Goal: Book appointment/travel/reservation

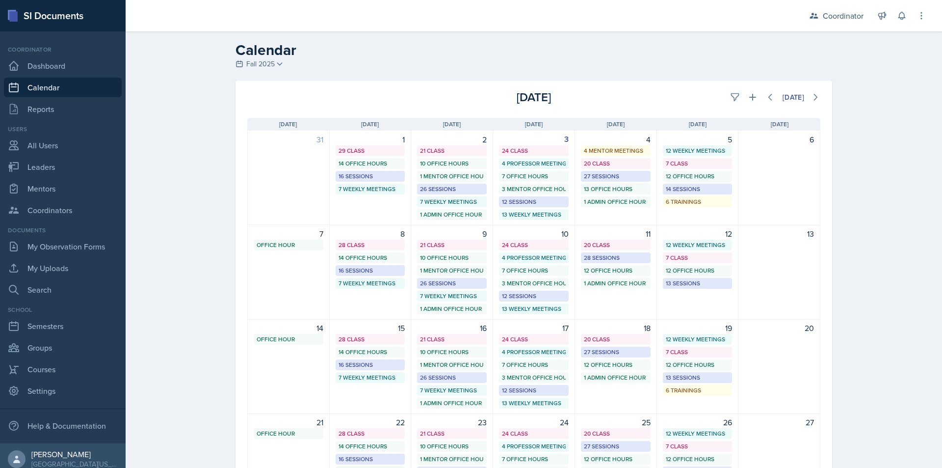
select select "1"
select select "6"
select select "PM"
select select "6"
select select "30"
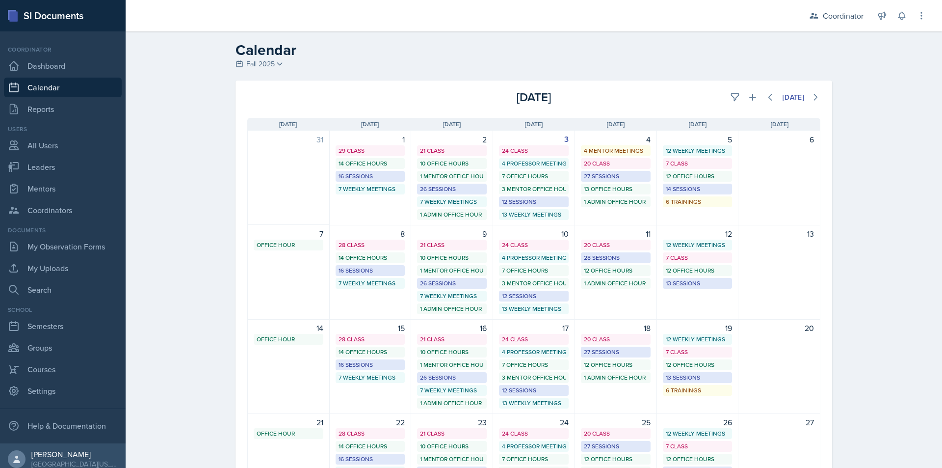
select select "PM"
click at [753, 96] on button at bounding box center [753, 97] width 18 height 18
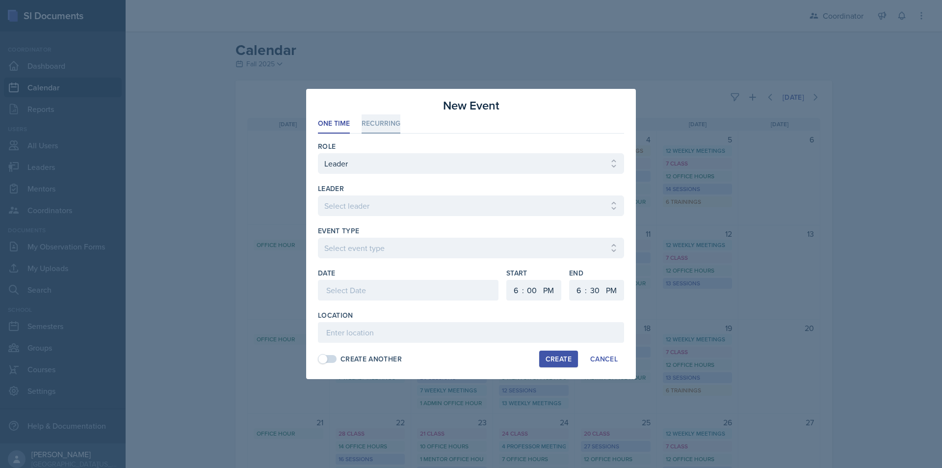
click at [388, 119] on li "Recurring" at bounding box center [381, 123] width 39 height 19
click at [401, 205] on select "Select leader [PERSON_NAME] [PERSON_NAME] [PERSON_NAME] [PERSON_NAME] [PERSON_N…" at bounding box center [471, 205] width 306 height 21
select select "880ab779-1c06-4624-b0aa-220bdf900c74"
click at [318, 195] on select "Select leader [PERSON_NAME] [PERSON_NAME] [PERSON_NAME] [PERSON_NAME] [PERSON_N…" at bounding box center [471, 205] width 306 height 21
click at [393, 248] on select "Select Event Type Admin Office Hour Cal Workshop Class Class Announcement LA Pe…" at bounding box center [471, 248] width 306 height 21
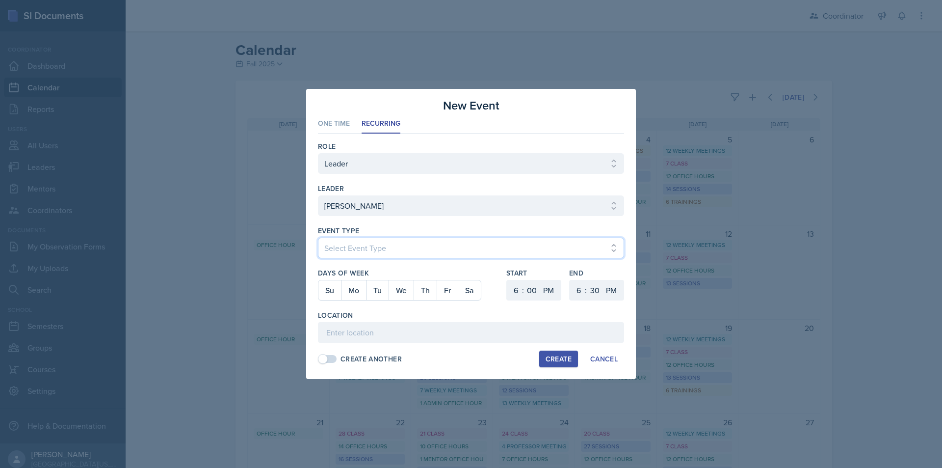
select select "fb1067b6-e8f6-4d09-9bc9-186bf9b91d29"
click at [318, 238] on select "Select Event Type Admin Office Hour Cal Workshop Class Class Announcement LA Pe…" at bounding box center [471, 248] width 306 height 21
click at [431, 290] on button "Th" at bounding box center [425, 290] width 23 height 20
click at [516, 286] on select "1 2 3 4 5 6 7 8 9 10 11 12" at bounding box center [515, 290] width 16 height 21
select select "1"
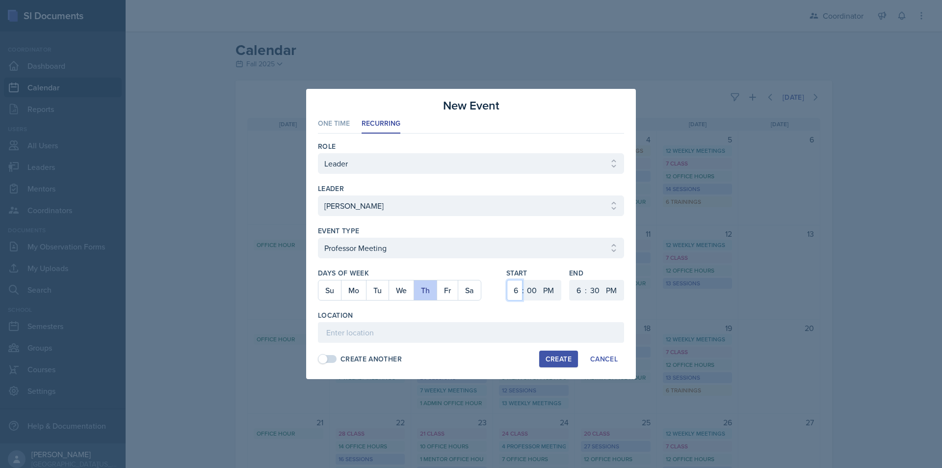
click at [507, 280] on select "1 2 3 4 5 6 7 8 9 10 11 12" at bounding box center [515, 290] width 16 height 21
click at [530, 299] on select "00 05 10 15 20 25 30 35 40 45 50 55" at bounding box center [532, 290] width 16 height 21
select select "30"
click at [524, 280] on select "00 05 10 15 20 25 30 35 40 45 50 55" at bounding box center [532, 290] width 16 height 21
click at [579, 292] on select "1 2 3 4 5 6 7 8 9 10 11 12" at bounding box center [578, 290] width 16 height 21
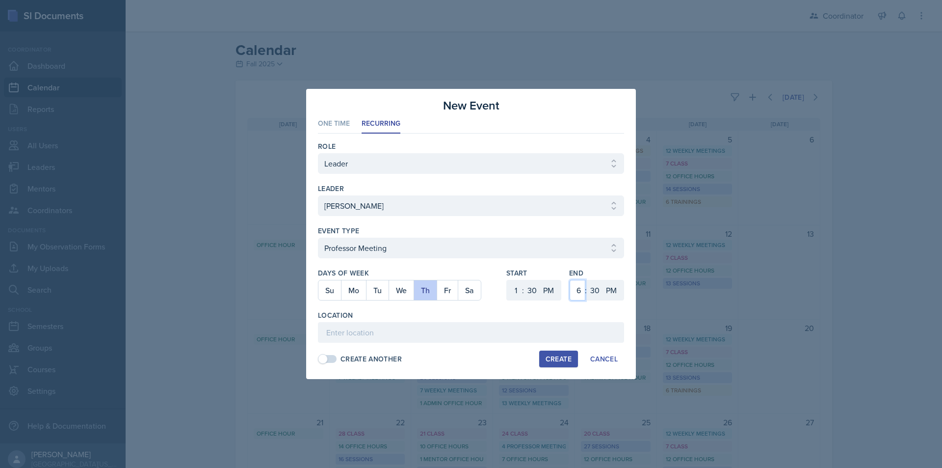
select select "2"
click at [570, 280] on select "1 2 3 4 5 6 7 8 9 10 11 12" at bounding box center [578, 290] width 16 height 21
click at [597, 294] on select "00 05 10 15 20 25 30 35 40 45 50 55" at bounding box center [595, 290] width 16 height 21
select select "15"
click at [587, 280] on select "00 05 10 15 20 25 30 35 40 45 50 55" at bounding box center [595, 290] width 16 height 21
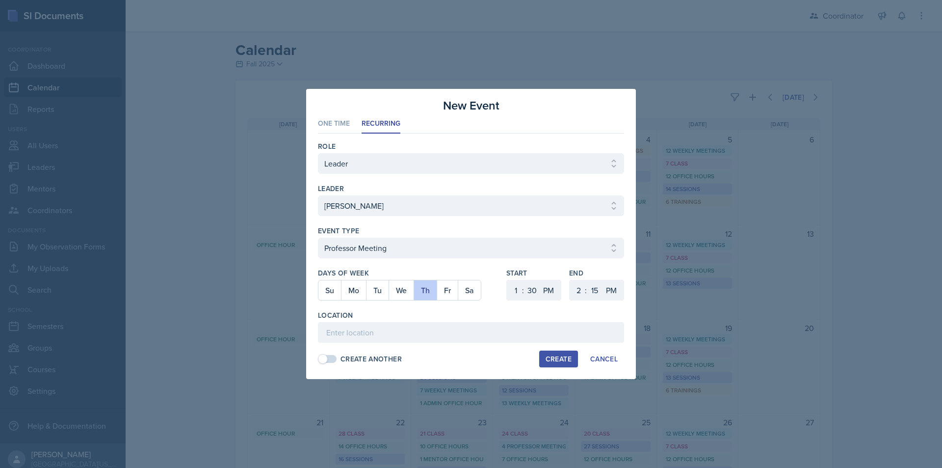
click at [325, 361] on span at bounding box center [323, 359] width 10 height 10
click at [556, 357] on div "Create" at bounding box center [559, 359] width 26 height 8
select select
select select "6"
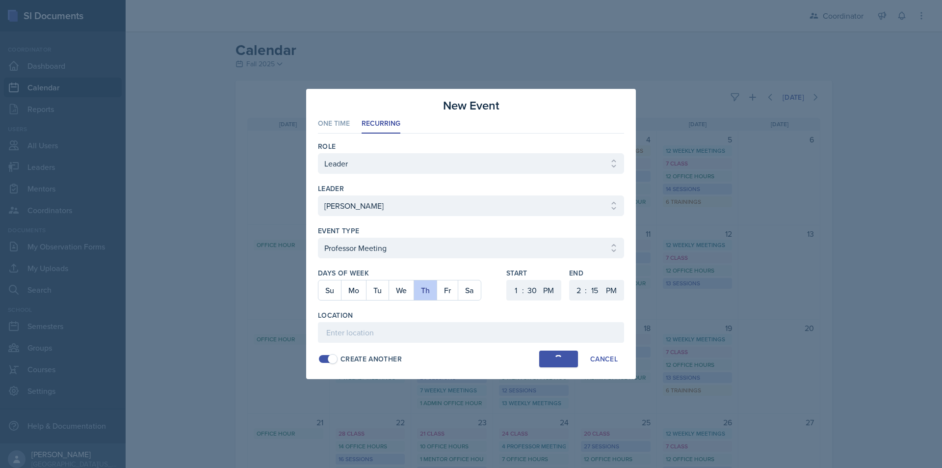
select select "0"
select select "6"
select select "30"
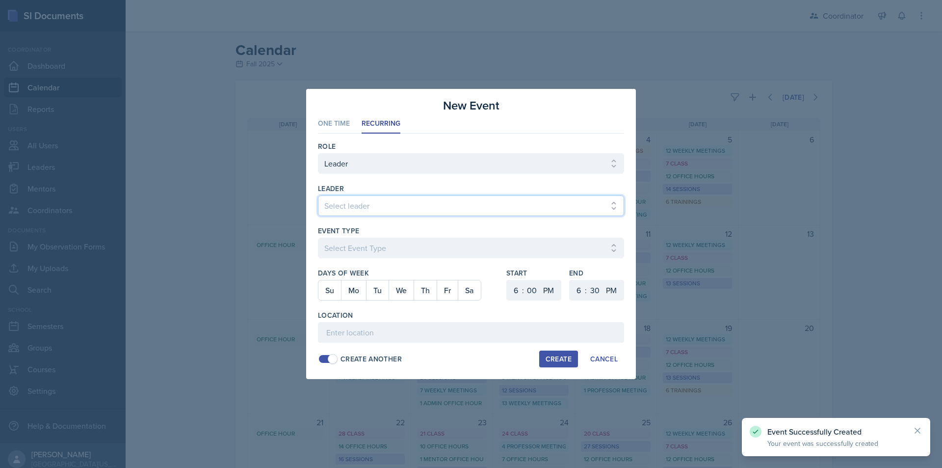
click at [439, 205] on select "Select leader [PERSON_NAME] [PERSON_NAME] [PERSON_NAME] [PERSON_NAME] [PERSON_N…" at bounding box center [471, 205] width 306 height 21
select select "d4ced2c5-3d95-4717-bb0a-160cb9eb3dce"
click at [318, 195] on select "Select leader [PERSON_NAME] [PERSON_NAME] [PERSON_NAME] [PERSON_NAME] [PERSON_N…" at bounding box center [471, 205] width 306 height 21
click at [410, 256] on select "Select Event Type Admin Office Hour Cal Workshop Class Class Announcement LA Pe…" at bounding box center [471, 248] width 306 height 21
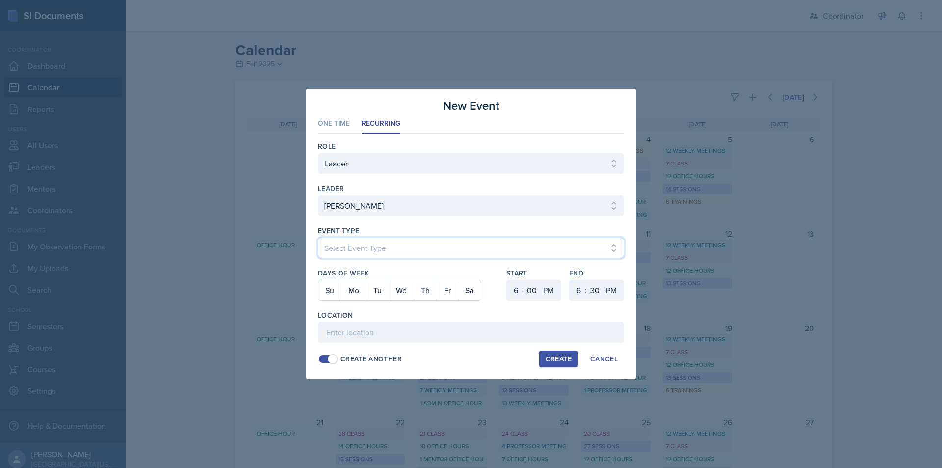
select select "fb1067b6-e8f6-4d09-9bc9-186bf9b91d29"
click at [318, 238] on select "Select Event Type Admin Office Hour Cal Workshop Class Class Announcement LA Pe…" at bounding box center [471, 248] width 306 height 21
click at [421, 292] on button "Th" at bounding box center [425, 290] width 23 height 20
drag, startPoint x: 514, startPoint y: 288, endPoint x: 515, endPoint y: 282, distance: 6.0
click at [514, 288] on select "1 2 3 4 5 6 7 8 9 10 11 12" at bounding box center [515, 290] width 16 height 21
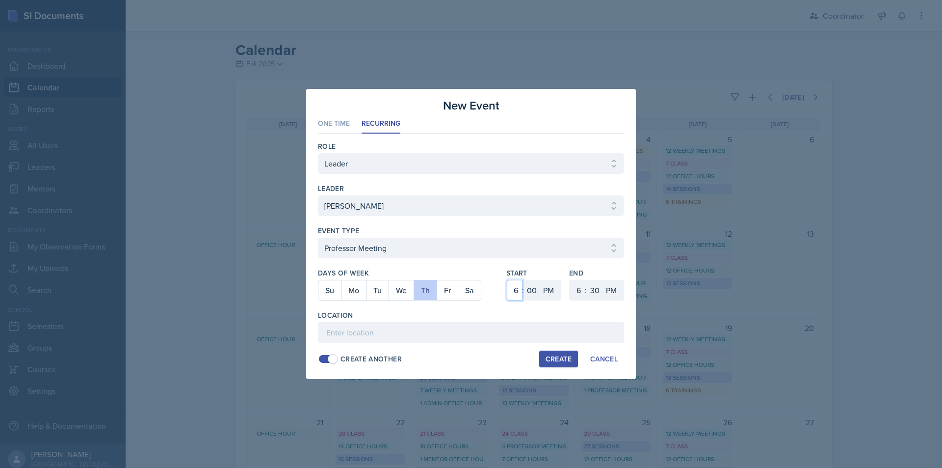
select select "1"
click at [507, 280] on select "1 2 3 4 5 6 7 8 9 10 11 12" at bounding box center [515, 290] width 16 height 21
click at [528, 296] on select "00 05 10 15 20 25 30 35 40 45 50 55" at bounding box center [532, 290] width 16 height 21
select select "30"
click at [524, 280] on select "00 05 10 15 20 25 30 35 40 45 50 55" at bounding box center [532, 290] width 16 height 21
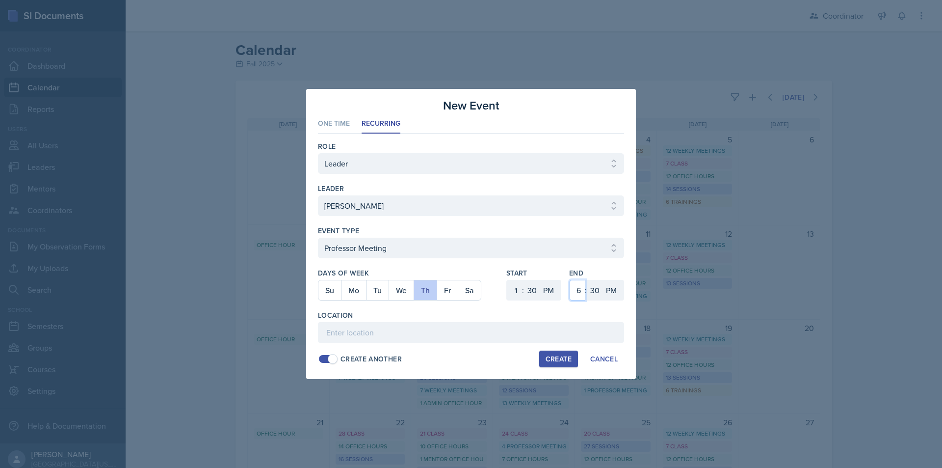
drag, startPoint x: 578, startPoint y: 291, endPoint x: 579, endPoint y: 282, distance: 8.9
click at [578, 291] on select "1 2 3 4 5 6 7 8 9 10 11 12" at bounding box center [578, 290] width 16 height 21
select select "2"
click at [570, 280] on select "1 2 3 4 5 6 7 8 9 10 11 12" at bounding box center [578, 290] width 16 height 21
click at [595, 288] on select "00 05 10 15 20 25 30 35 40 45 50 55" at bounding box center [595, 290] width 16 height 21
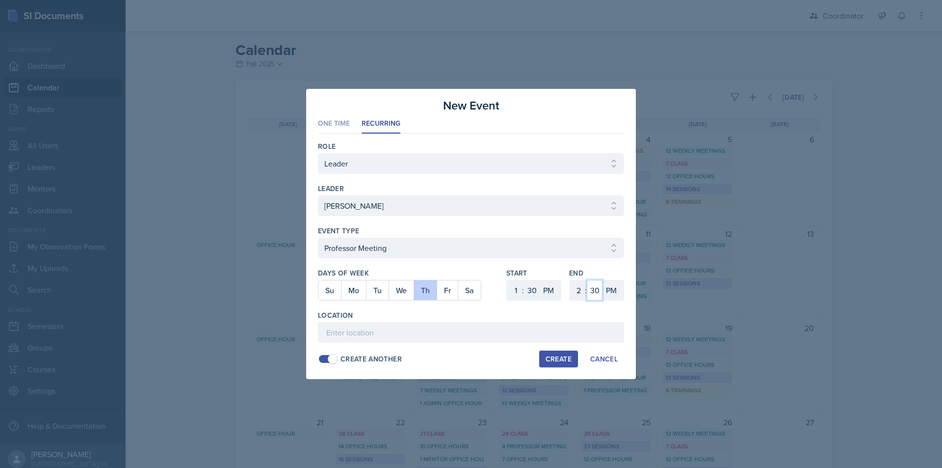
select select "15"
click at [587, 280] on select "00 05 10 15 20 25 30 35 40 45 50 55" at bounding box center [595, 290] width 16 height 21
click at [328, 355] on span at bounding box center [328, 359] width 18 height 8
click at [554, 359] on div "Create" at bounding box center [559, 359] width 26 height 8
select select
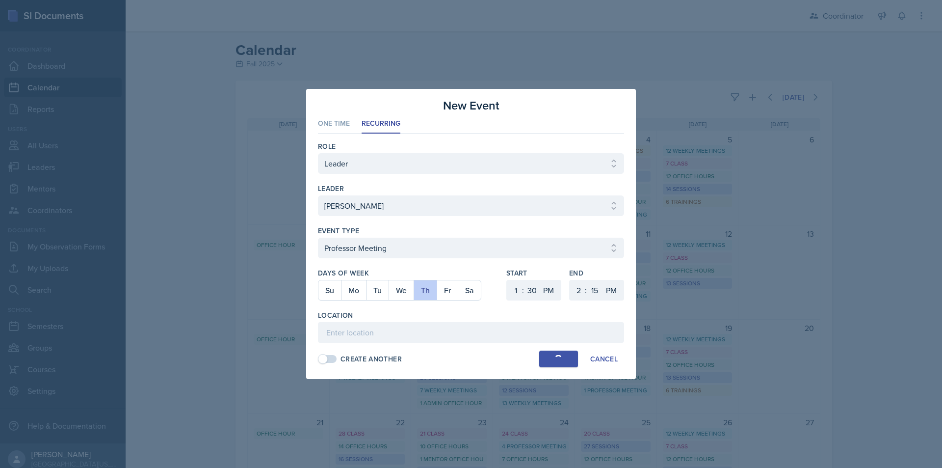
select select
select select "6"
select select "0"
select select "6"
select select "30"
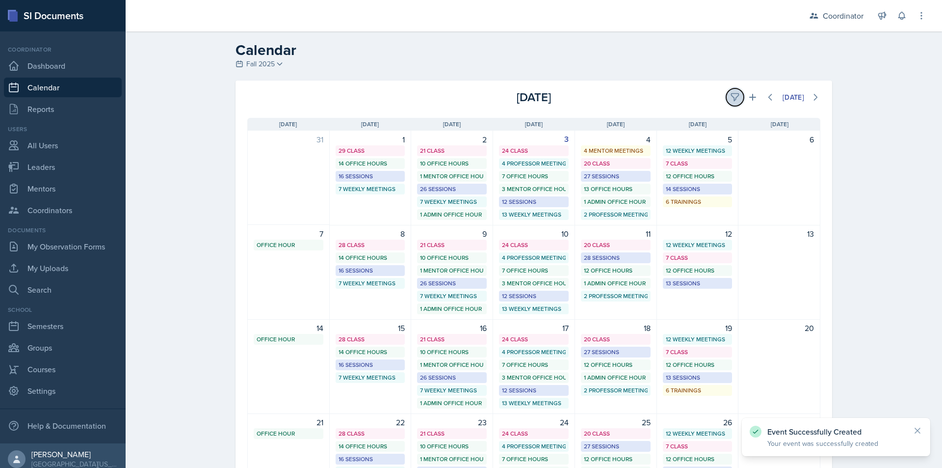
click at [738, 94] on button at bounding box center [735, 97] width 18 height 18
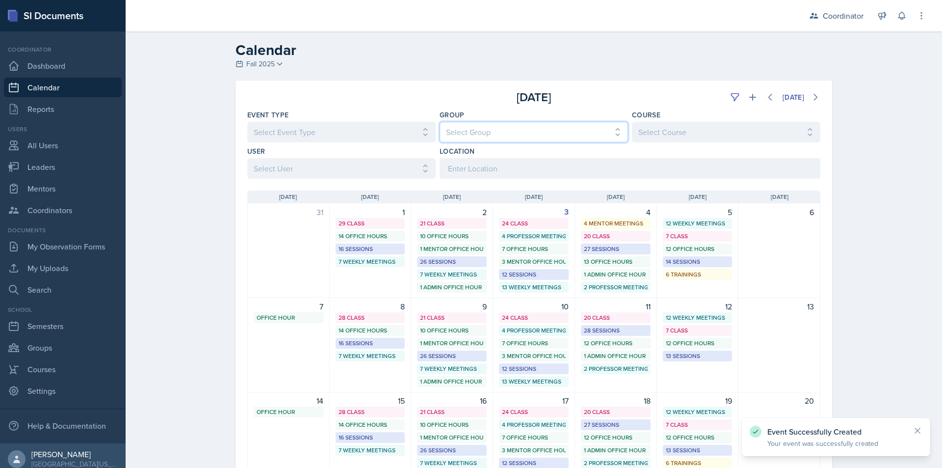
click at [588, 132] on select "Select Group All [PERSON_NAME]'s Groups [PERSON_NAME]'s Group [PERSON_NAME]'s G…" at bounding box center [534, 132] width 188 height 21
select select "19480abb-f0f7-4b68-be51-76a08af57529"
click at [440, 122] on select "Select Group All [PERSON_NAME]'s Groups [PERSON_NAME]'s Group [PERSON_NAME]'s G…" at bounding box center [534, 132] width 188 height 21
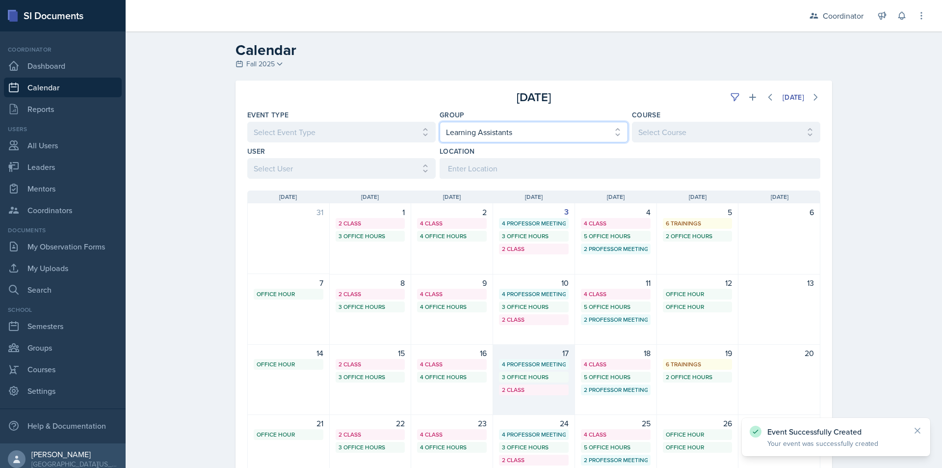
scroll to position [123, 0]
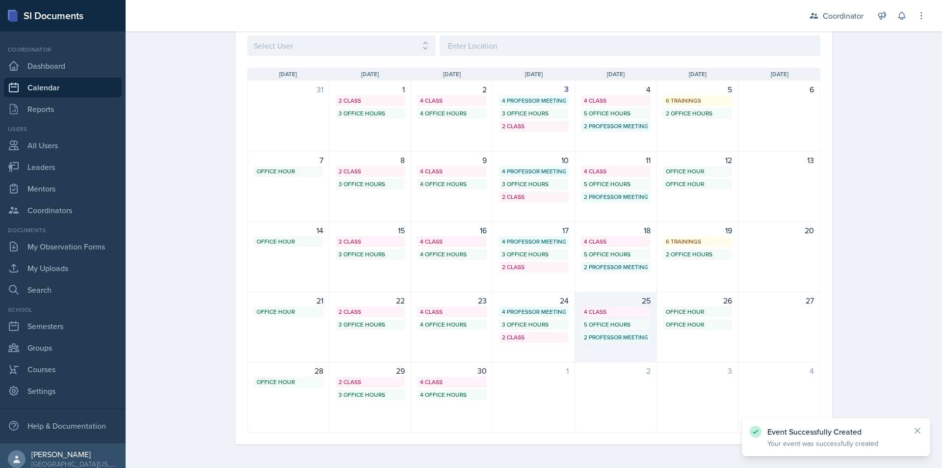
click at [621, 343] on div "25 4 Class 5 Office Hours 2 Professor Meetings" at bounding box center [616, 327] width 82 height 71
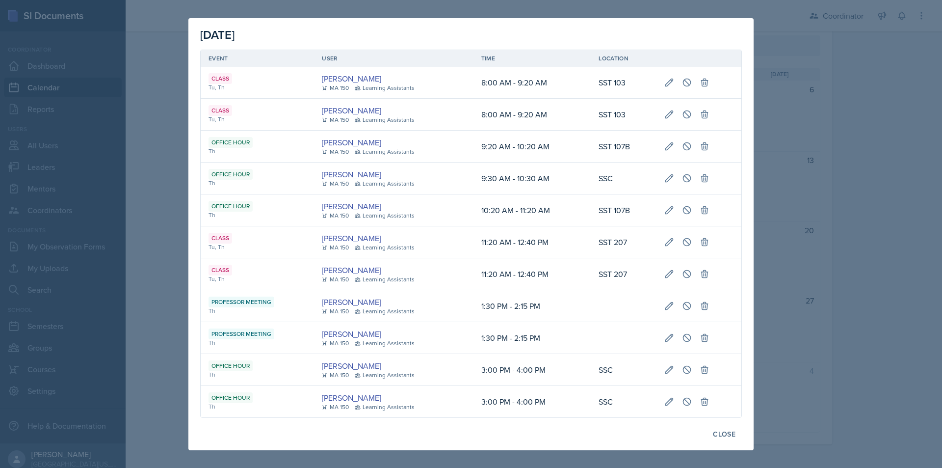
click at [771, 290] on div at bounding box center [471, 234] width 942 height 468
